Goal: Task Accomplishment & Management: Manage account settings

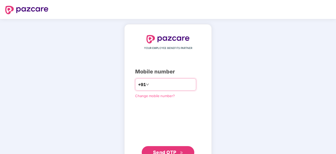
type input "**********"
click at [164, 149] on span "Send OTP" at bounding box center [168, 151] width 30 height 7
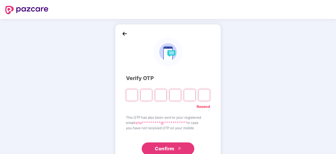
type input "*"
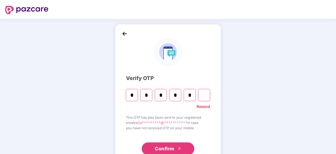
type input "*"
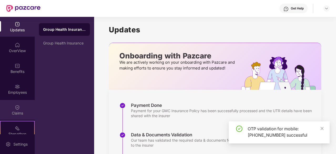
click at [12, 112] on div "Claims" at bounding box center [17, 113] width 35 height 5
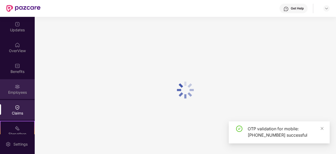
click at [21, 92] on div "Employees" at bounding box center [17, 92] width 35 height 5
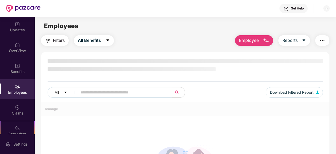
click at [106, 91] on input "text" at bounding box center [123, 92] width 85 height 8
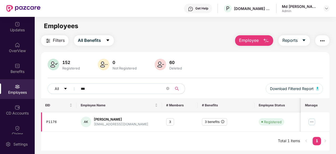
type input "***"
click at [312, 121] on img at bounding box center [312, 122] width 8 height 8
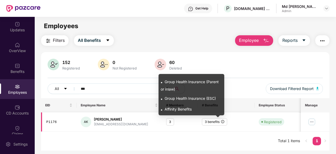
click at [223, 123] on icon "info-circle" at bounding box center [222, 121] width 3 height 3
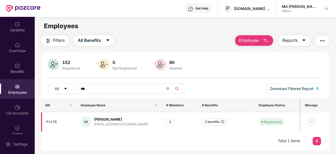
click at [172, 121] on div "3" at bounding box center [170, 122] width 8 height 8
click at [86, 124] on div "AK" at bounding box center [86, 122] width 11 height 11
click at [314, 121] on img at bounding box center [312, 122] width 8 height 8
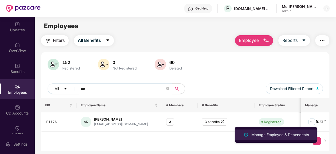
click at [282, 133] on div "Manage Employee & Dependents" at bounding box center [281, 135] width 60 height 6
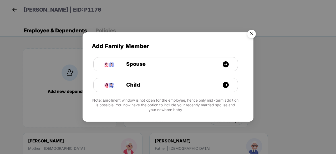
click at [252, 33] on img "Close" at bounding box center [252, 34] width 15 height 15
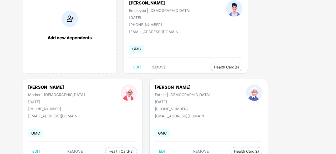
scroll to position [71, 0]
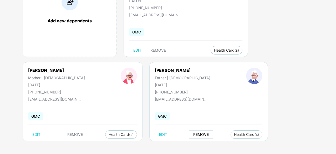
click at [193, 136] on span "REMOVE" at bounding box center [201, 134] width 16 height 4
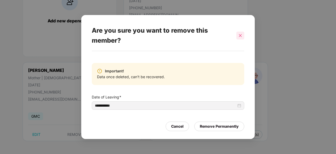
click at [239, 34] on icon "close" at bounding box center [241, 36] width 4 height 4
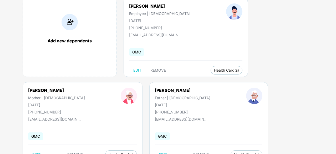
scroll to position [61, 0]
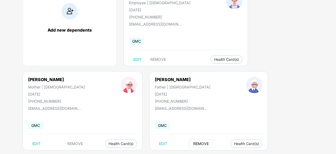
click at [193, 145] on span "REMOVE" at bounding box center [201, 144] width 16 height 4
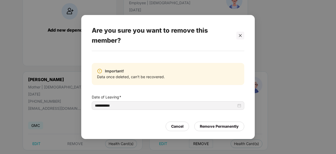
scroll to position [71, 0]
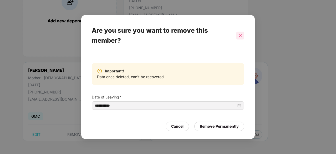
click at [238, 34] on div at bounding box center [241, 36] width 8 height 8
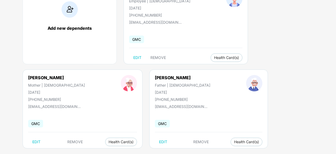
scroll to position [63, 0]
click at [193, 143] on span "REMOVE" at bounding box center [201, 142] width 16 height 4
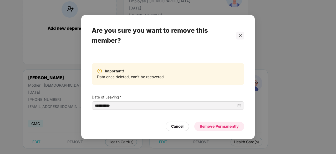
click at [216, 127] on div "Remove Permanently" at bounding box center [219, 126] width 39 height 6
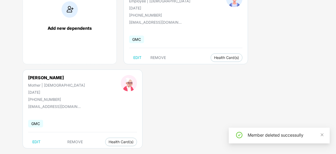
scroll to position [0, 0]
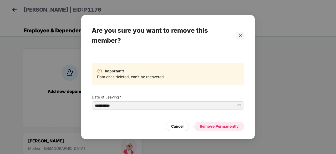
click at [216, 127] on div "Remove Permanently" at bounding box center [219, 126] width 39 height 6
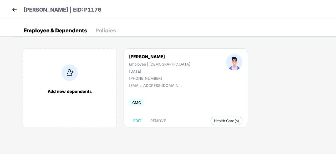
click at [104, 32] on div "Policies" at bounding box center [106, 30] width 21 height 5
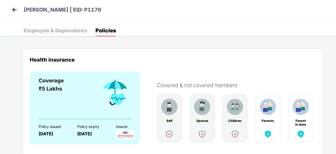
click at [59, 27] on div "Employee & Dependents" at bounding box center [55, 31] width 63 height 12
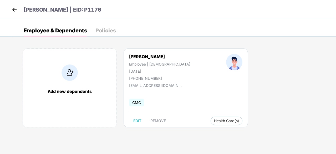
click at [12, 11] on img at bounding box center [15, 10] width 8 height 8
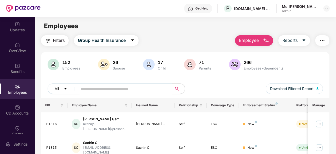
click at [243, 82] on div "152 Employees 26 Spouse 17 Child [DEMOGRAPHIC_DATA] Parents 266 Employees+depen…" at bounding box center [185, 78] width 289 height 39
